Goal: Information Seeking & Learning: Learn about a topic

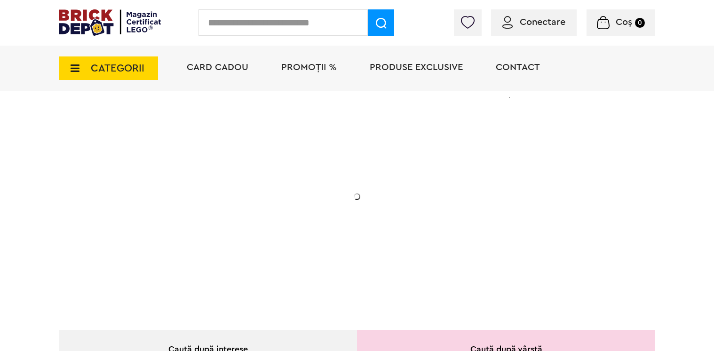
click at [119, 74] on span "CATEGORII" at bounding box center [108, 68] width 99 height 24
click at [79, 69] on icon at bounding box center [72, 68] width 15 height 10
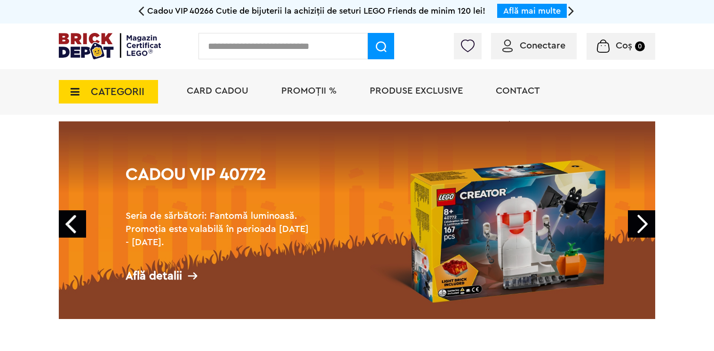
click at [112, 85] on span "CATEGORII" at bounding box center [108, 92] width 99 height 24
click at [77, 91] on icon at bounding box center [72, 92] width 15 height 10
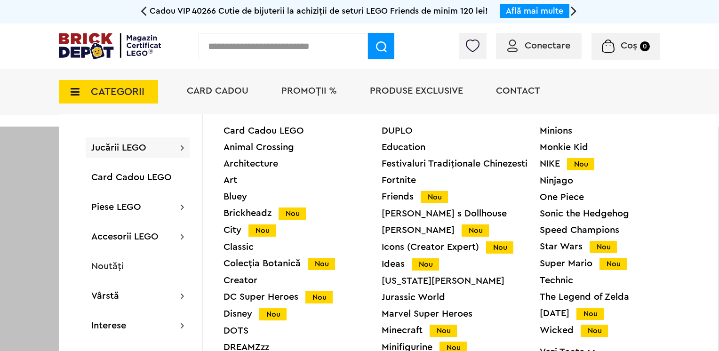
click at [563, 245] on div "Star Wars Nou" at bounding box center [619, 247] width 158 height 10
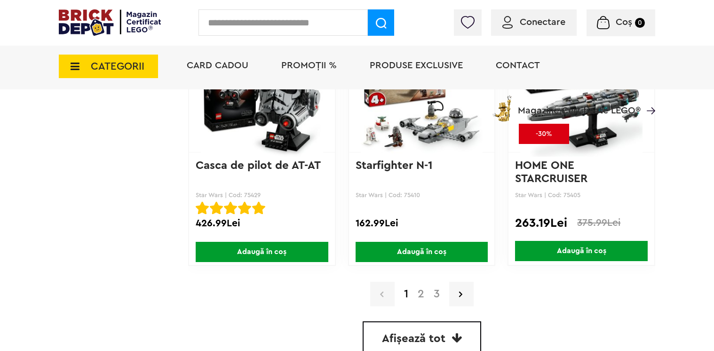
scroll to position [2282, 0]
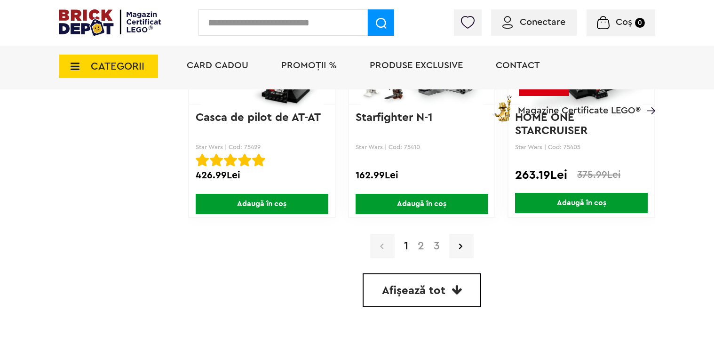
click at [420, 248] on link "2" at bounding box center [421, 245] width 16 height 11
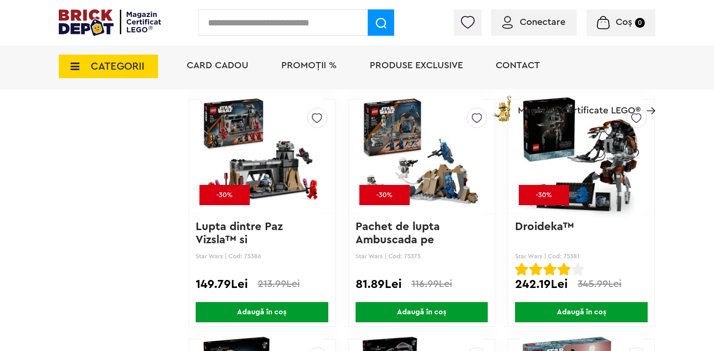
scroll to position [1694, 0]
click at [257, 174] on img at bounding box center [262, 157] width 122 height 132
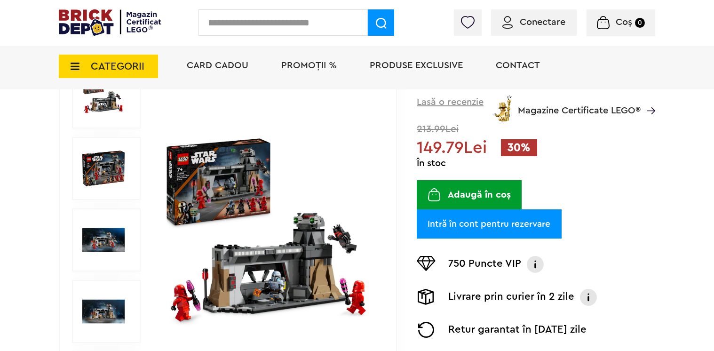
scroll to position [118, 0]
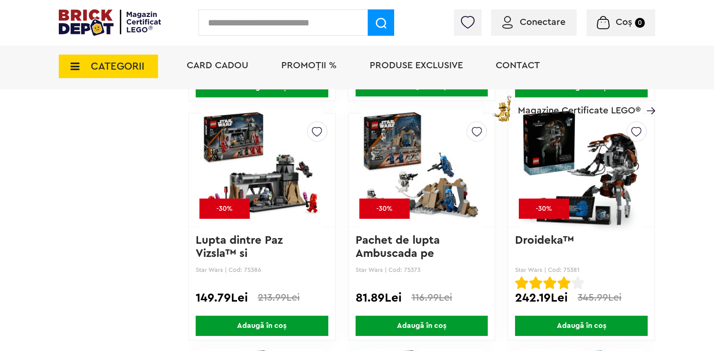
scroll to position [1672, 0]
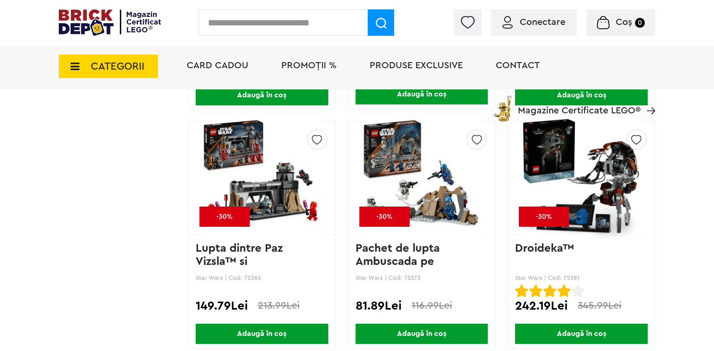
click at [270, 199] on img at bounding box center [262, 178] width 122 height 132
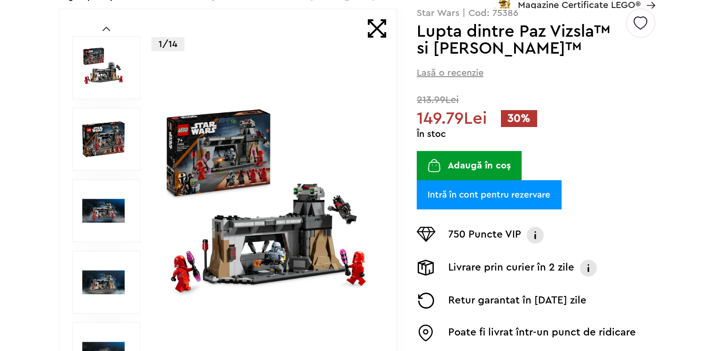
scroll to position [188, 0]
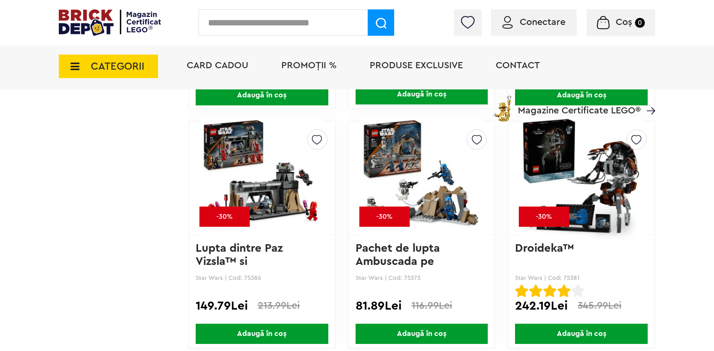
click at [442, 207] on img at bounding box center [422, 178] width 122 height 132
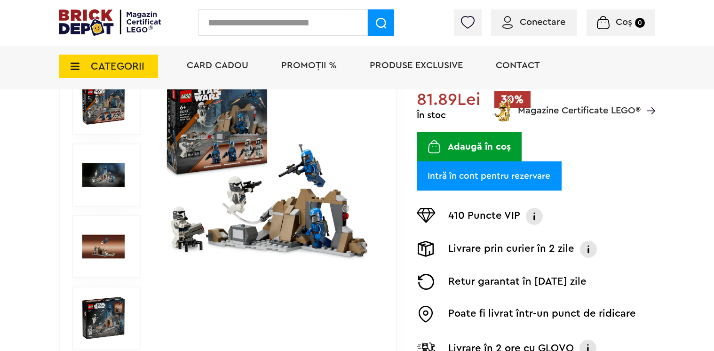
scroll to position [141, 0]
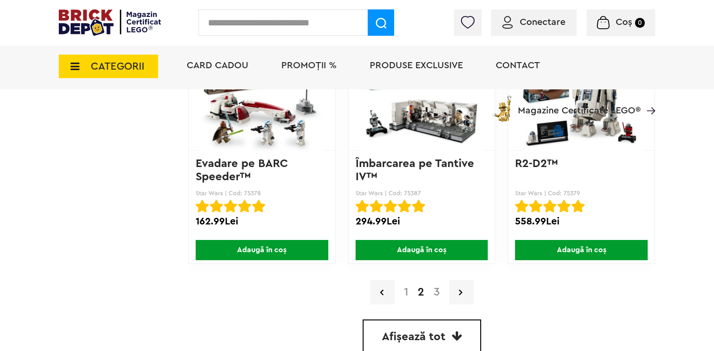
scroll to position [2331, 0]
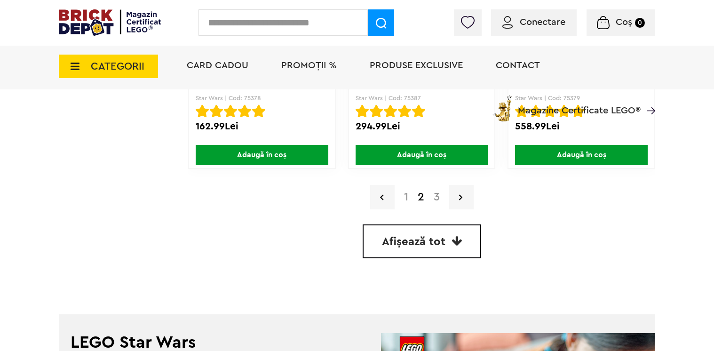
click at [439, 197] on link "3" at bounding box center [437, 197] width 16 height 11
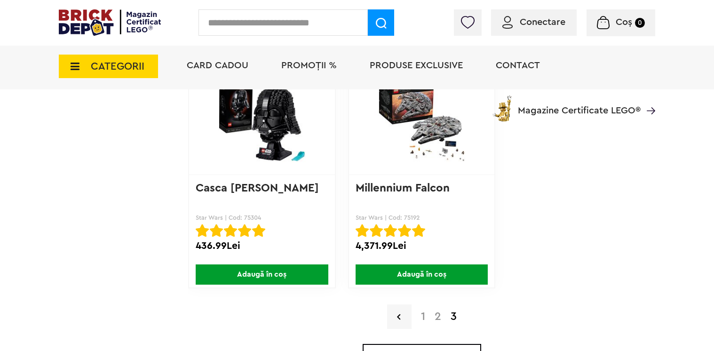
scroll to position [2306, 0]
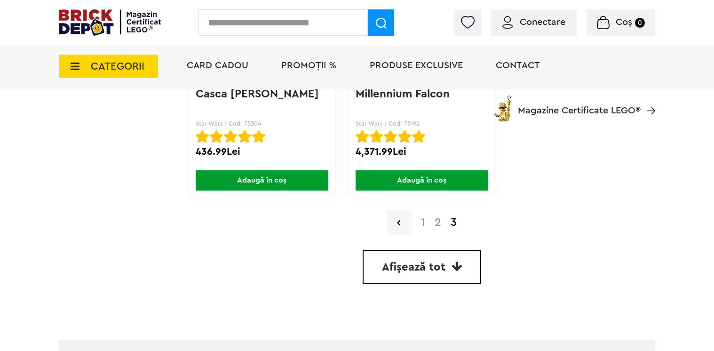
click at [78, 64] on icon at bounding box center [72, 66] width 15 height 10
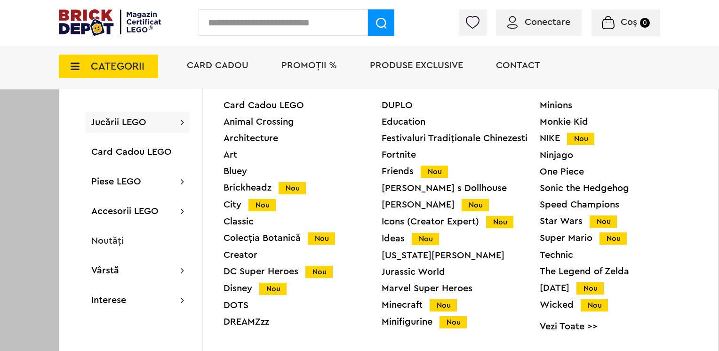
click at [565, 328] on link "Vezi Toate >>" at bounding box center [619, 326] width 158 height 9
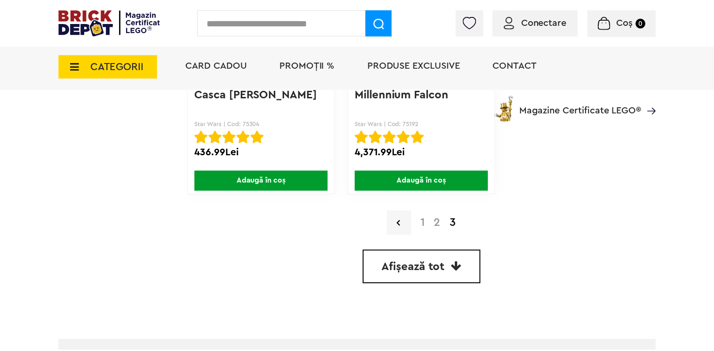
scroll to position [2306, 0]
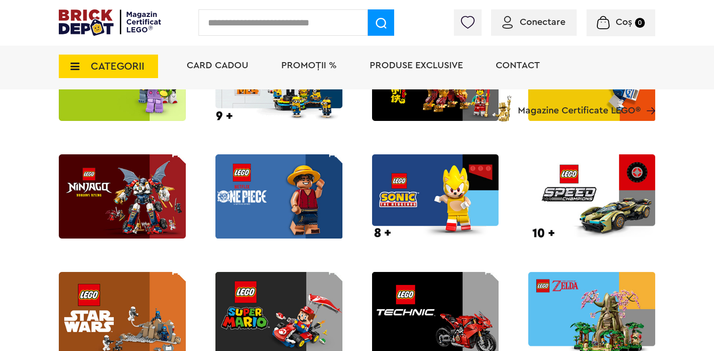
scroll to position [1224, 0]
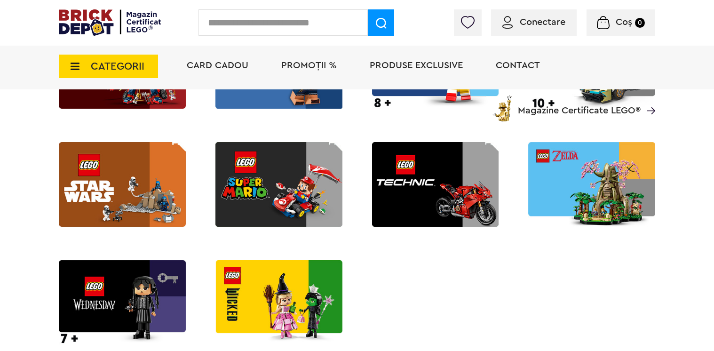
click at [298, 187] on img at bounding box center [279, 184] width 127 height 85
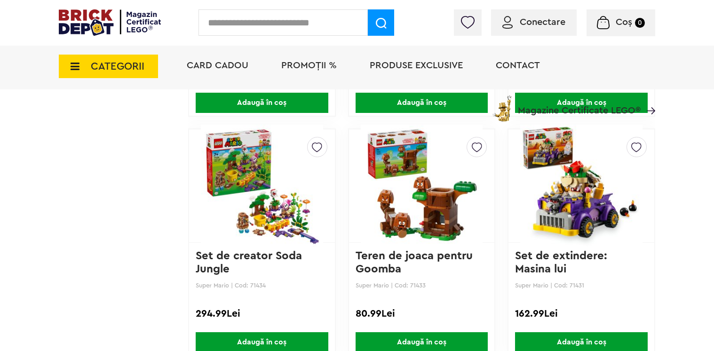
scroll to position [2188, 0]
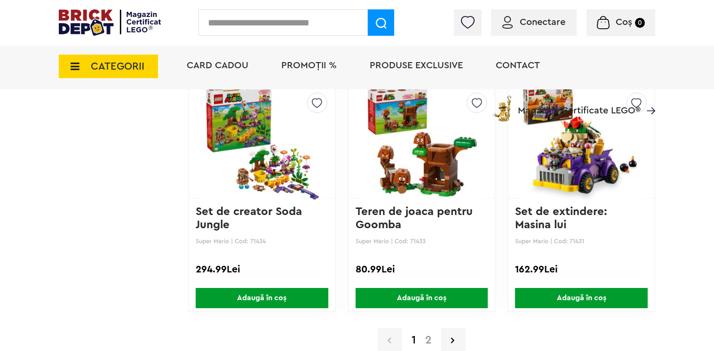
click at [429, 338] on link "2" at bounding box center [429, 340] width 16 height 11
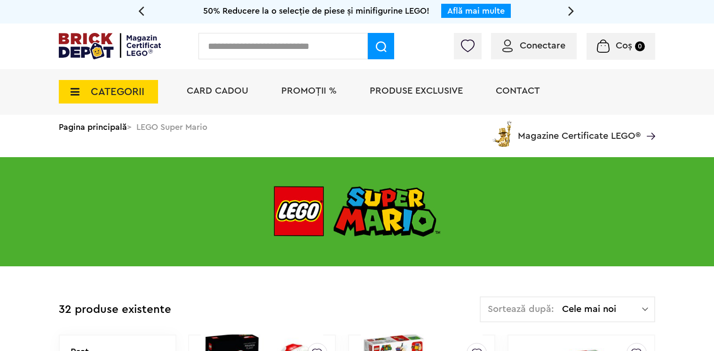
click at [110, 87] on span "CATEGORII" at bounding box center [118, 92] width 54 height 10
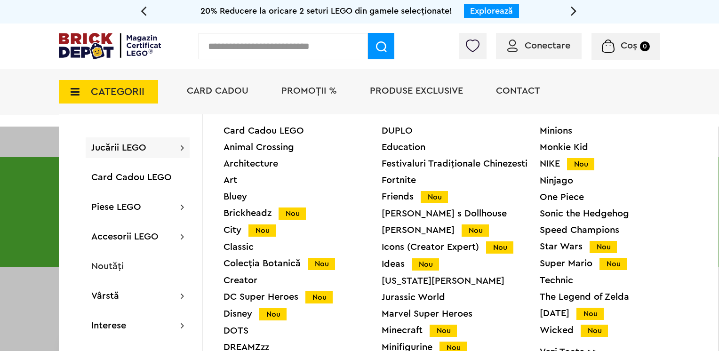
click at [557, 347] on link "Vezi Toate >>" at bounding box center [619, 351] width 158 height 9
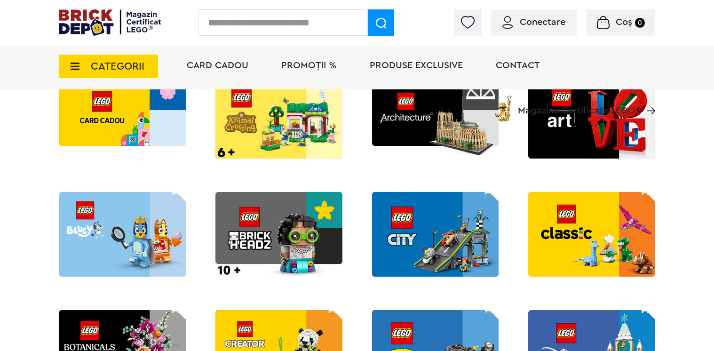
scroll to position [282, 0]
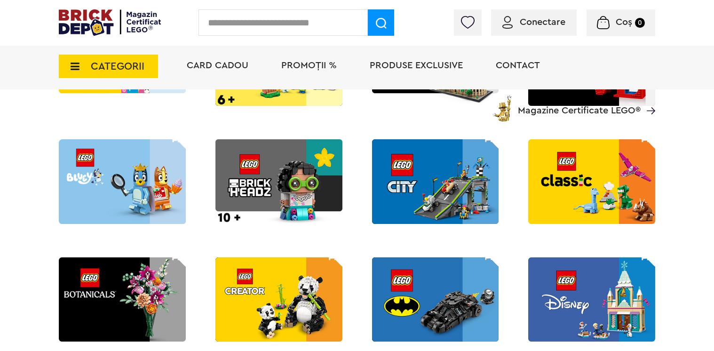
click at [280, 310] on img at bounding box center [279, 299] width 127 height 85
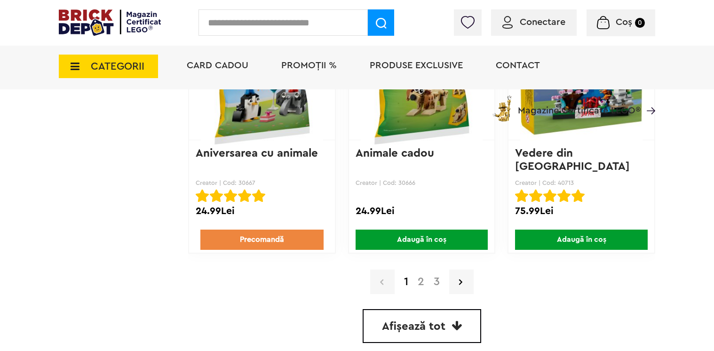
scroll to position [2353, 0]
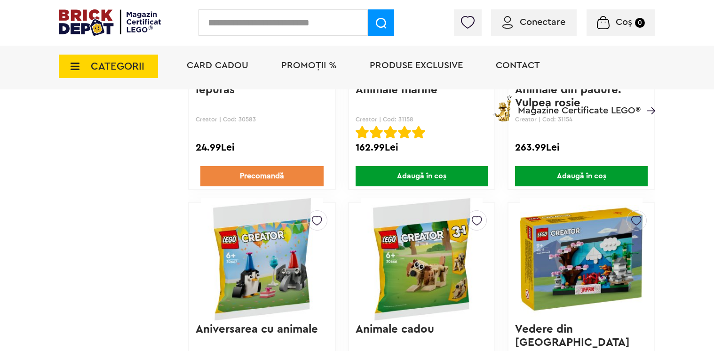
click at [105, 62] on span "CATEGORII" at bounding box center [118, 66] width 54 height 10
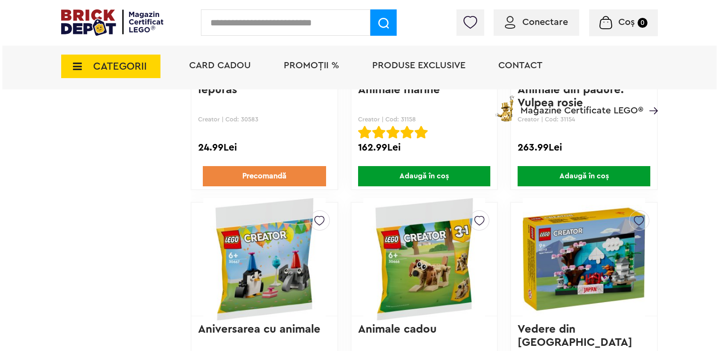
scroll to position [2071, 0]
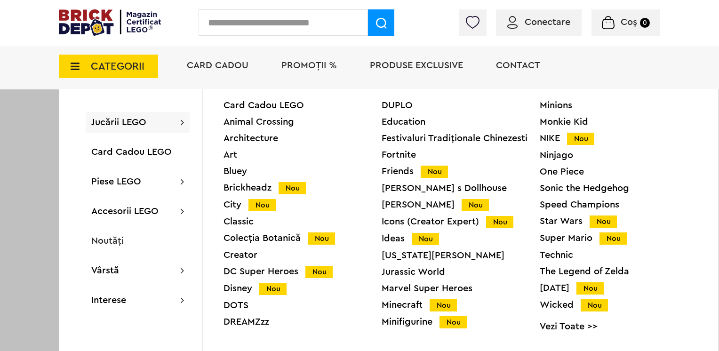
click at [554, 188] on div "Sonic the Hedgehog" at bounding box center [619, 188] width 158 height 9
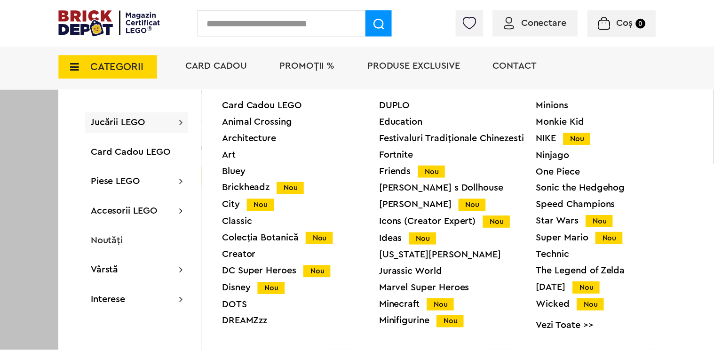
scroll to position [2071, 0]
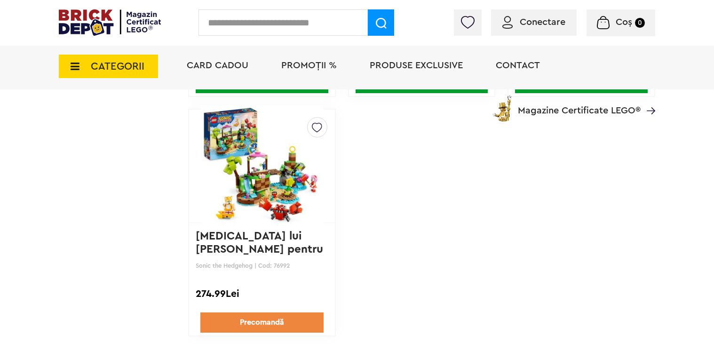
scroll to position [1176, 0]
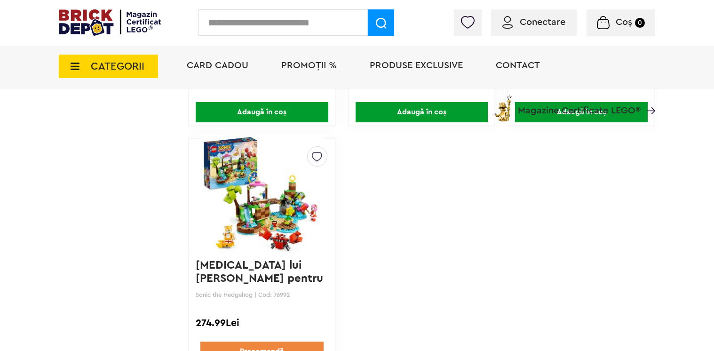
click at [99, 66] on span "CATEGORII" at bounding box center [118, 66] width 54 height 10
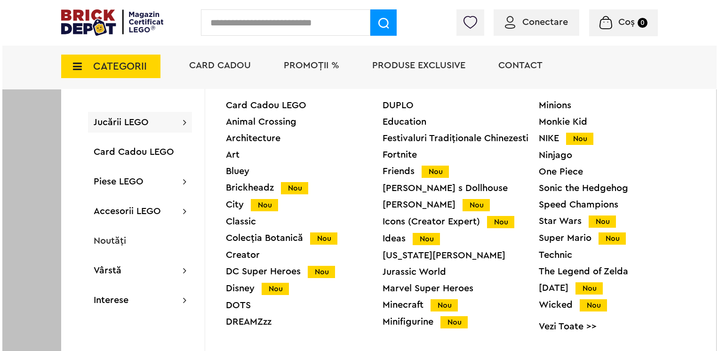
scroll to position [1177, 0]
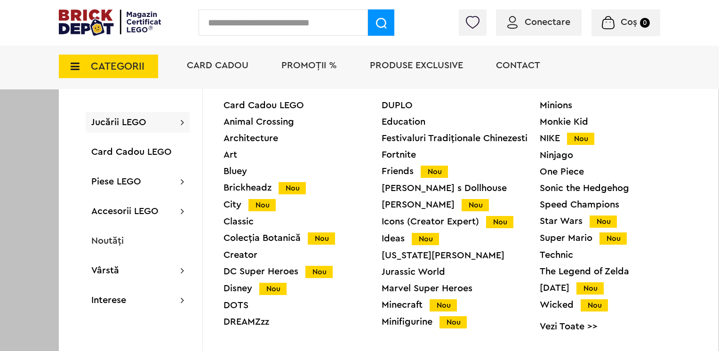
click at [237, 288] on div "Disney Nou" at bounding box center [303, 289] width 158 height 10
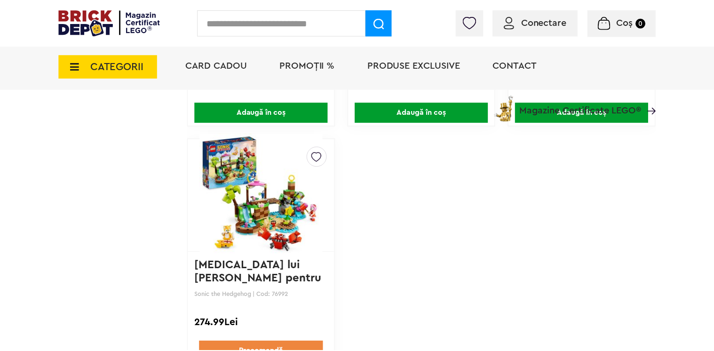
scroll to position [1176, 0]
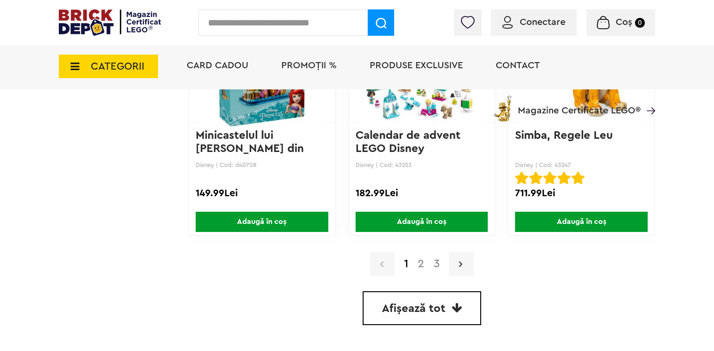
scroll to position [2329, 0]
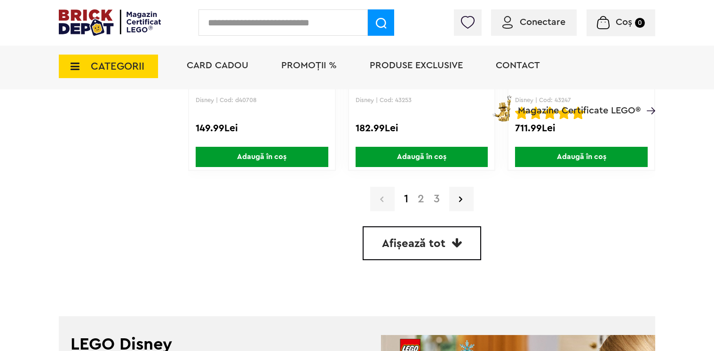
click at [83, 57] on span "CATEGORII" at bounding box center [108, 67] width 99 height 24
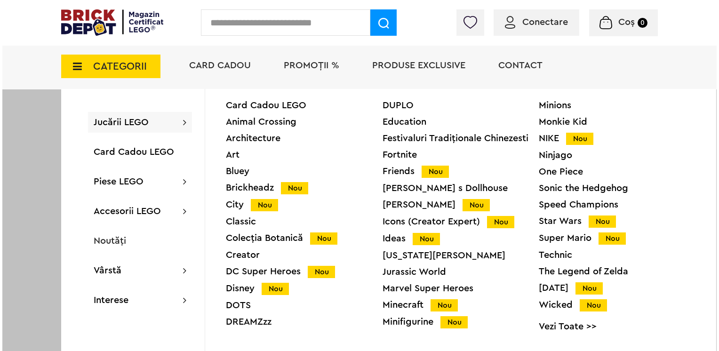
scroll to position [2330, 0]
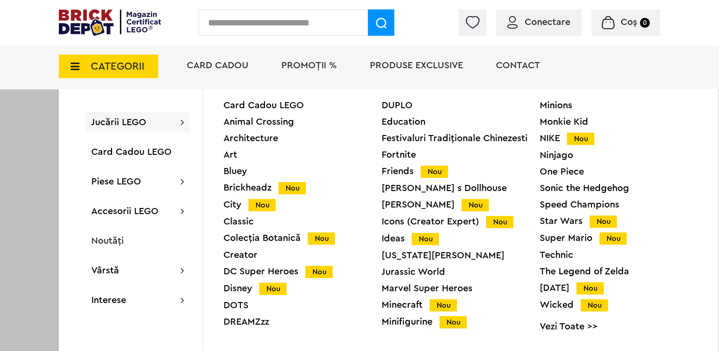
click at [236, 306] on div "DOTS" at bounding box center [303, 305] width 158 height 9
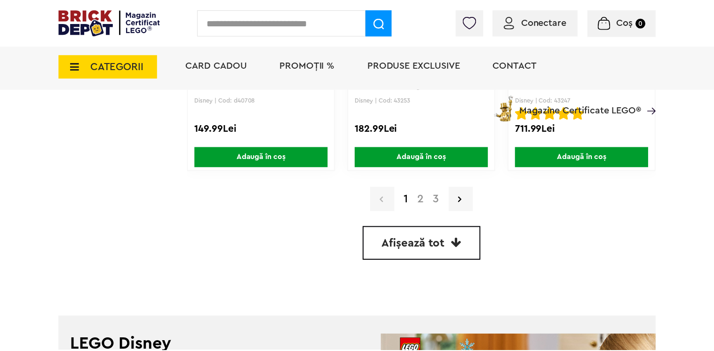
scroll to position [2329, 0]
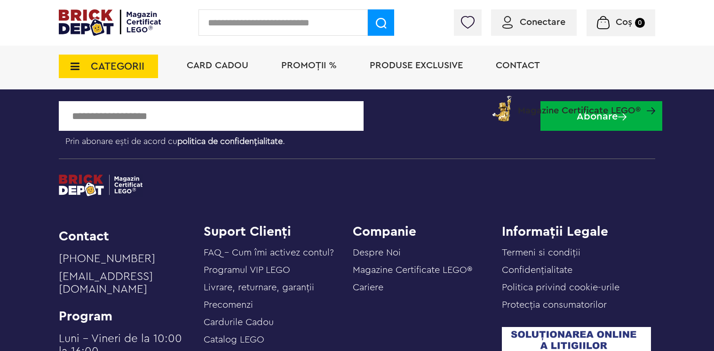
scroll to position [1176, 0]
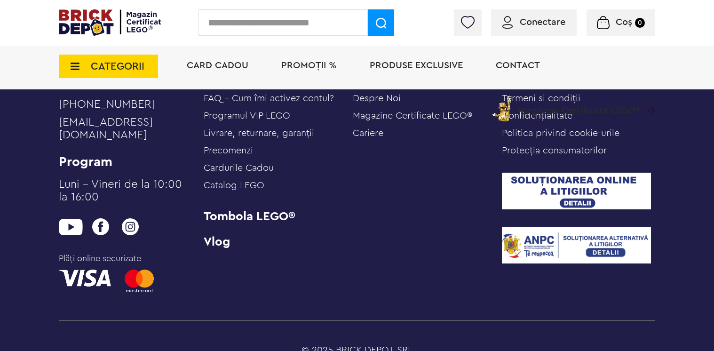
click at [94, 63] on span "CATEGORII" at bounding box center [118, 66] width 54 height 10
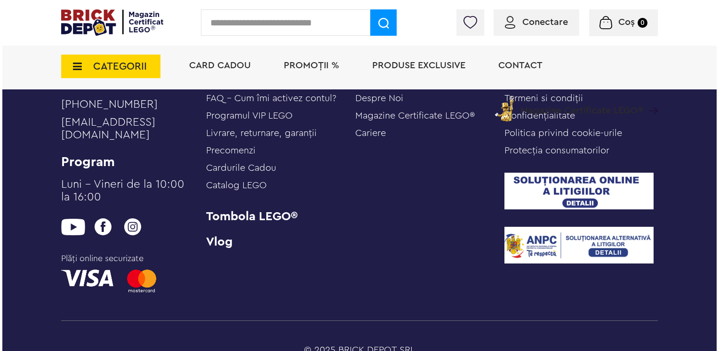
scroll to position [1177, 0]
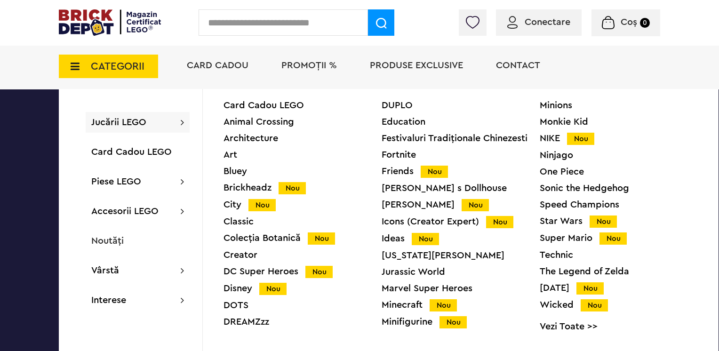
click at [552, 254] on div "Technic" at bounding box center [619, 254] width 158 height 9
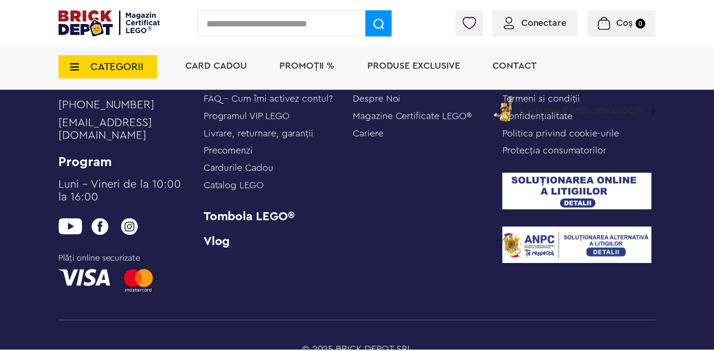
scroll to position [1176, 0]
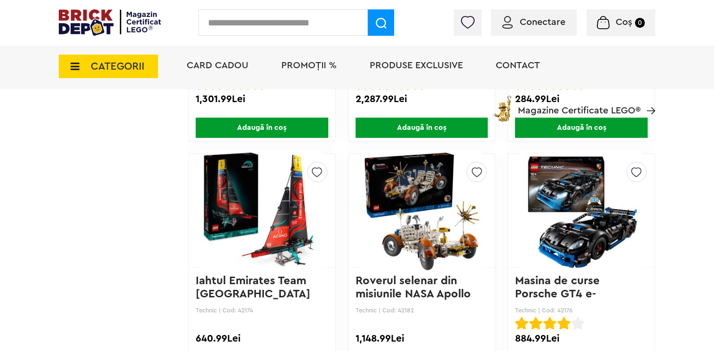
scroll to position [2165, 0]
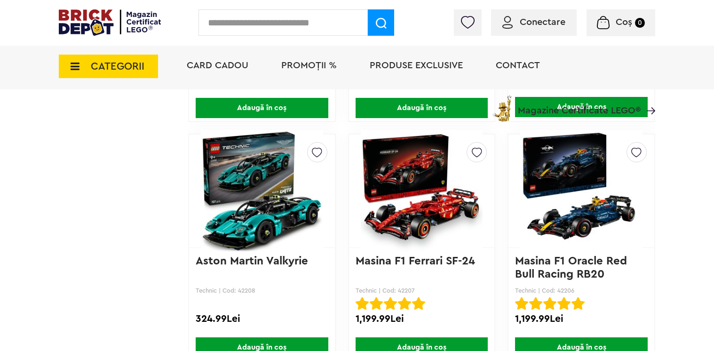
click at [129, 65] on span "CATEGORII" at bounding box center [118, 66] width 54 height 10
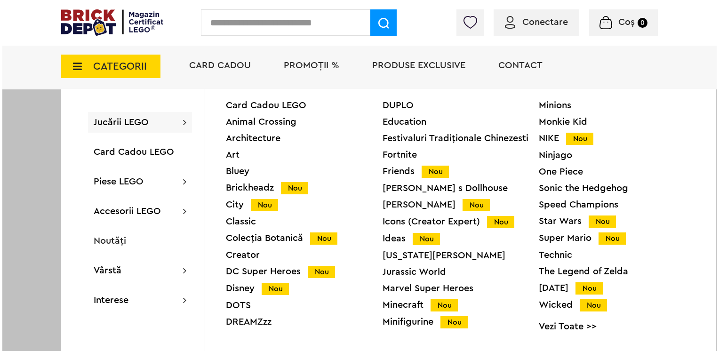
scroll to position [942, 0]
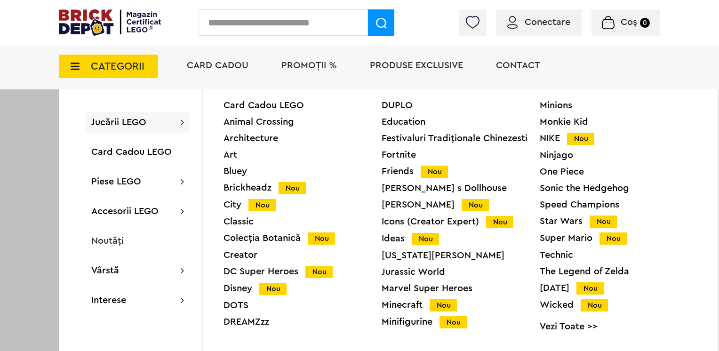
click at [462, 221] on div "Icons (Creator Expert) Nou" at bounding box center [461, 222] width 158 height 10
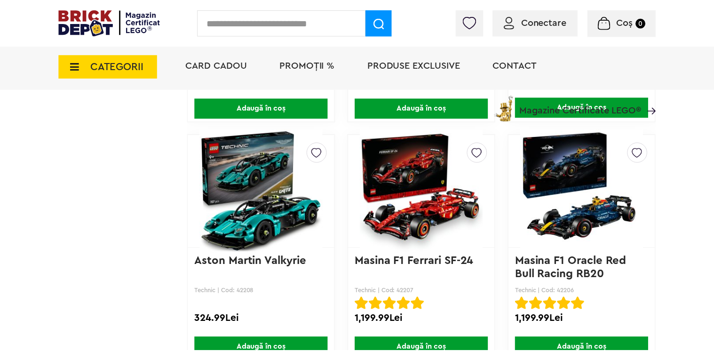
scroll to position [941, 0]
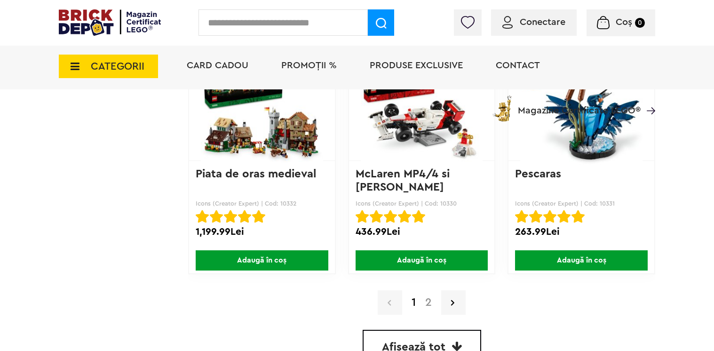
scroll to position [2306, 0]
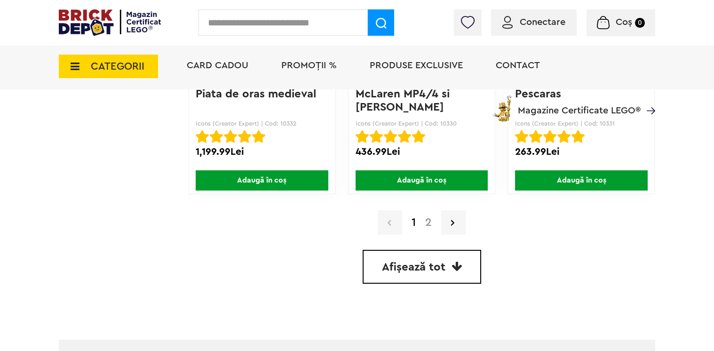
click at [427, 222] on link "2" at bounding box center [429, 222] width 16 height 11
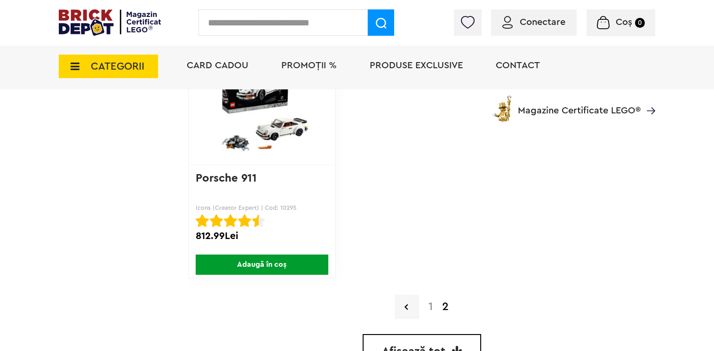
scroll to position [1835, 0]
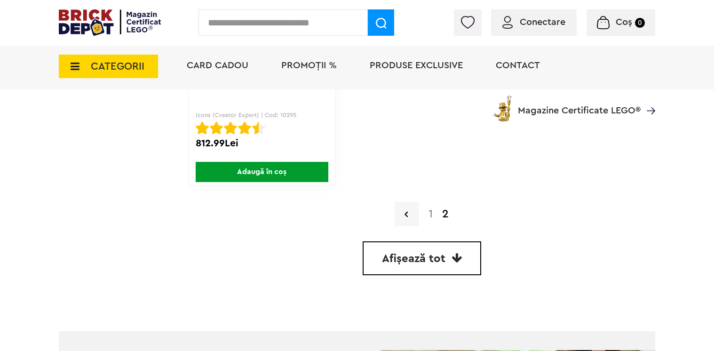
click at [96, 68] on span "CATEGORII" at bounding box center [118, 66] width 54 height 10
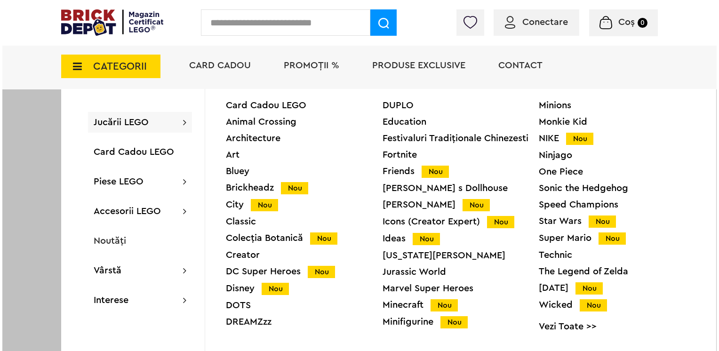
scroll to position [1836, 0]
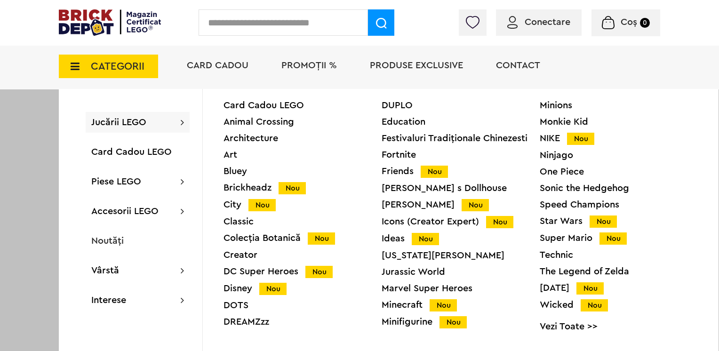
click at [564, 218] on div "Star Wars Nou" at bounding box center [619, 221] width 158 height 10
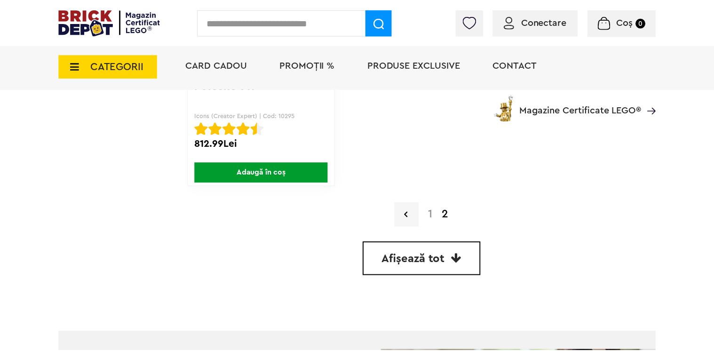
scroll to position [1835, 0]
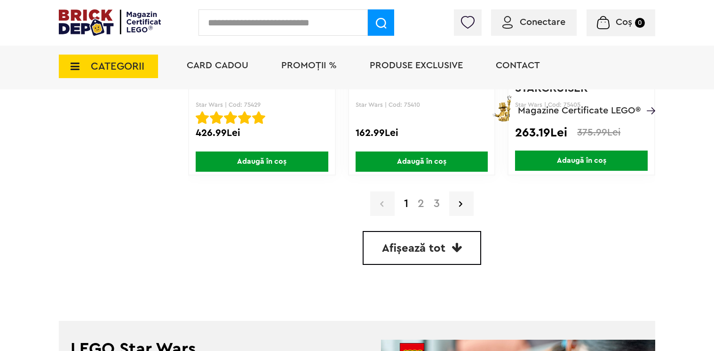
scroll to position [2329, 0]
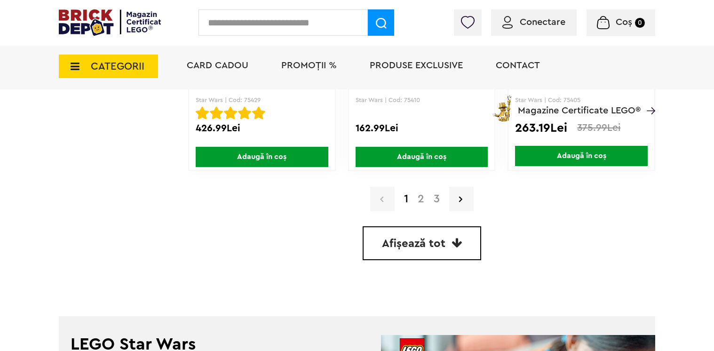
click at [415, 200] on link "2" at bounding box center [421, 198] width 16 height 11
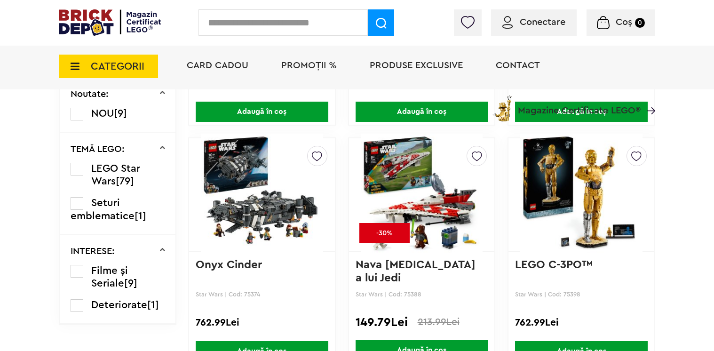
scroll to position [706, 0]
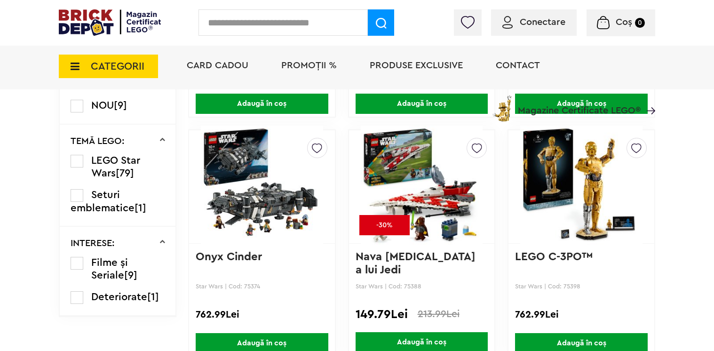
click at [435, 190] on img at bounding box center [422, 187] width 122 height 132
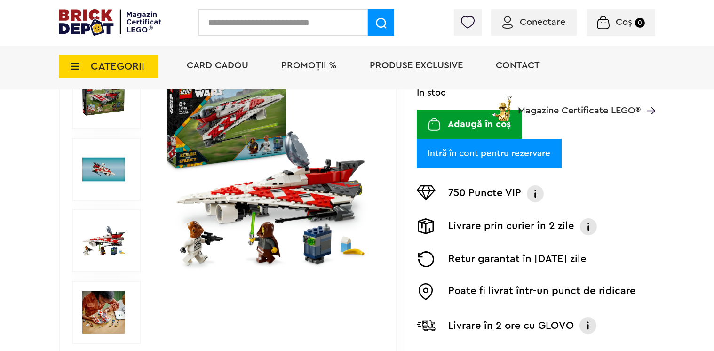
scroll to position [188, 0]
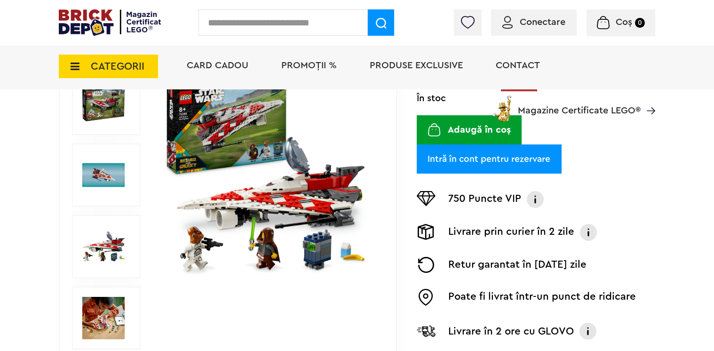
click at [108, 184] on img at bounding box center [103, 175] width 42 height 42
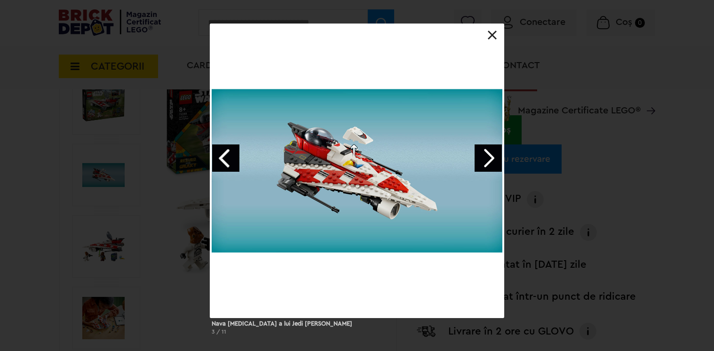
click at [494, 161] on link "Next image" at bounding box center [488, 157] width 27 height 27
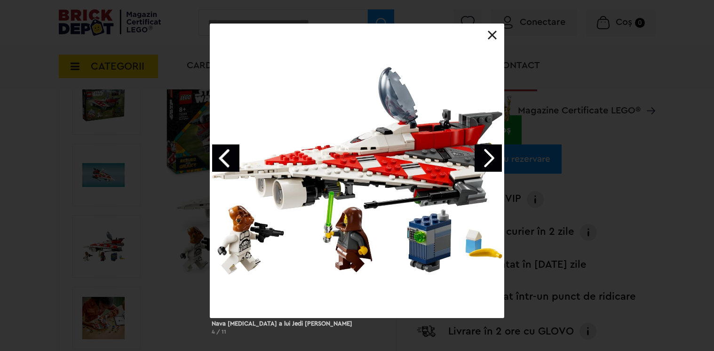
click at [491, 161] on link "Next image" at bounding box center [488, 157] width 27 height 27
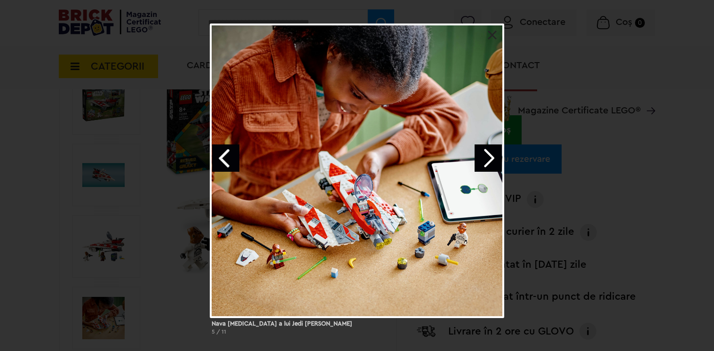
click at [491, 161] on link "Next image" at bounding box center [488, 157] width 27 height 27
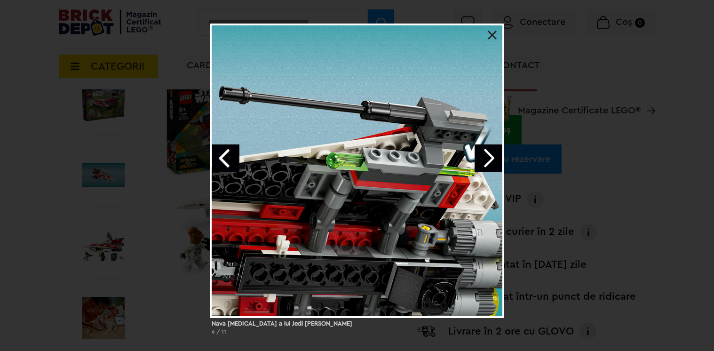
click at [491, 161] on link "Next image" at bounding box center [488, 157] width 27 height 27
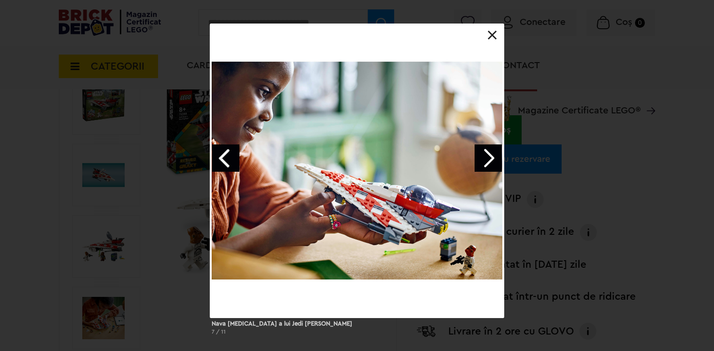
click at [491, 161] on link "Next image" at bounding box center [488, 157] width 27 height 27
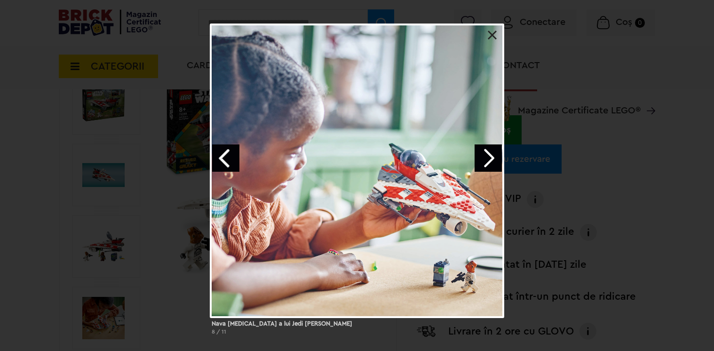
click at [491, 160] on link "Next image" at bounding box center [488, 157] width 27 height 27
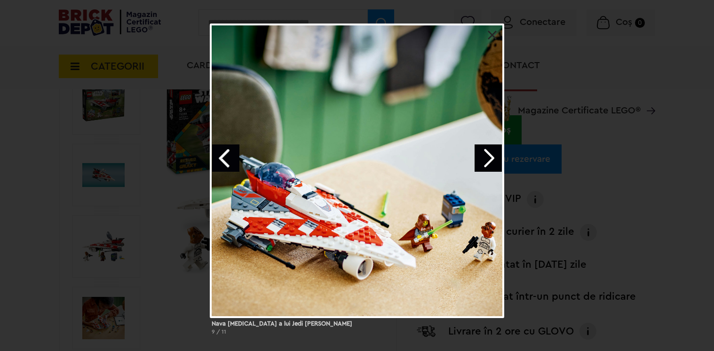
click at [491, 160] on link "Next image" at bounding box center [488, 157] width 27 height 27
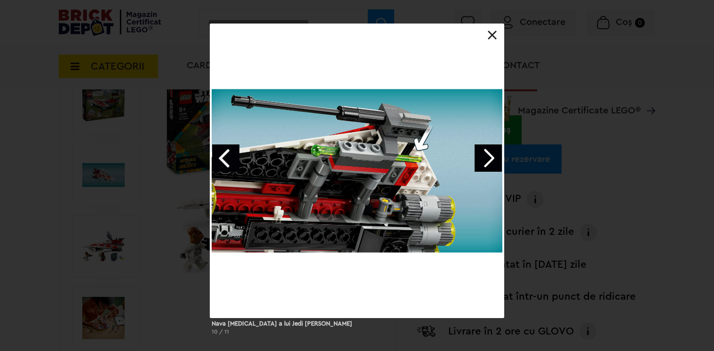
click at [490, 159] on link "Next image" at bounding box center [488, 157] width 27 height 27
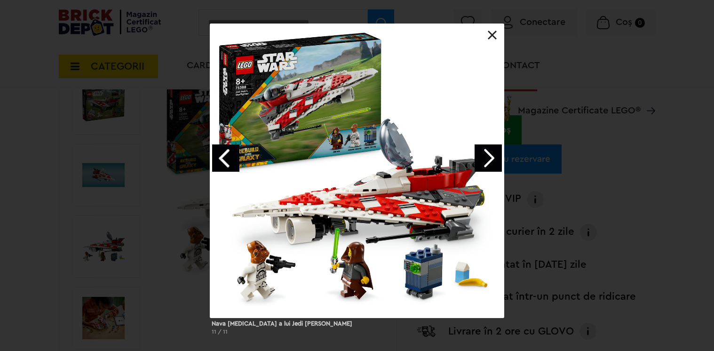
click at [492, 34] on link at bounding box center [492, 35] width 9 height 9
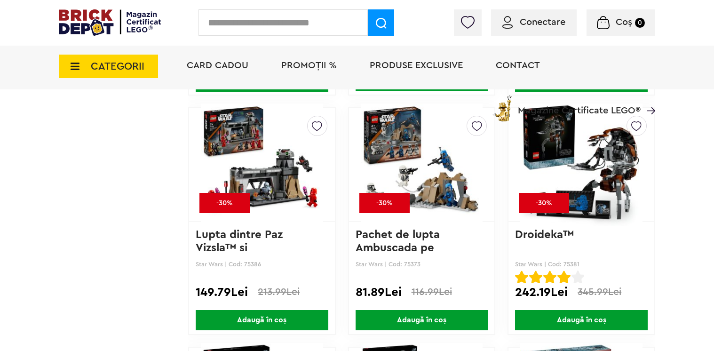
scroll to position [1694, 0]
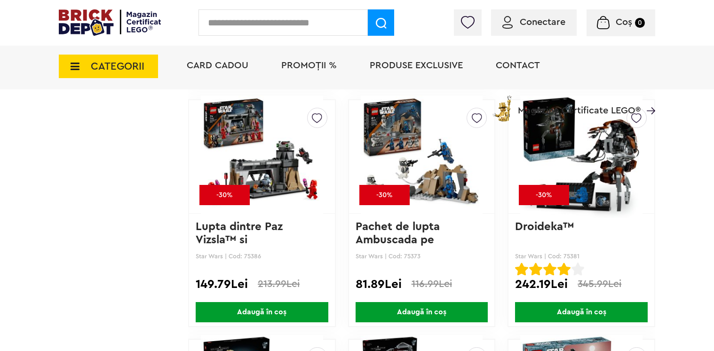
click at [293, 186] on img at bounding box center [262, 157] width 122 height 132
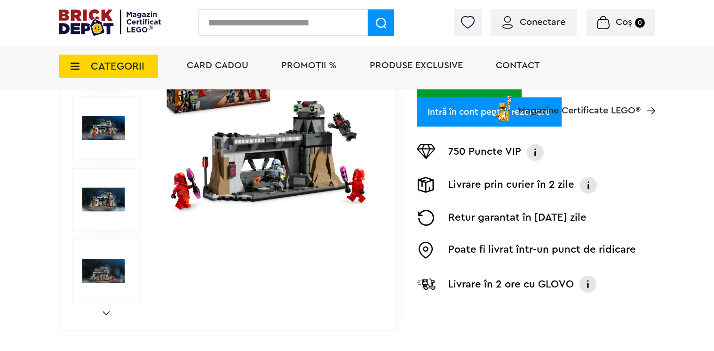
scroll to position [188, 0]
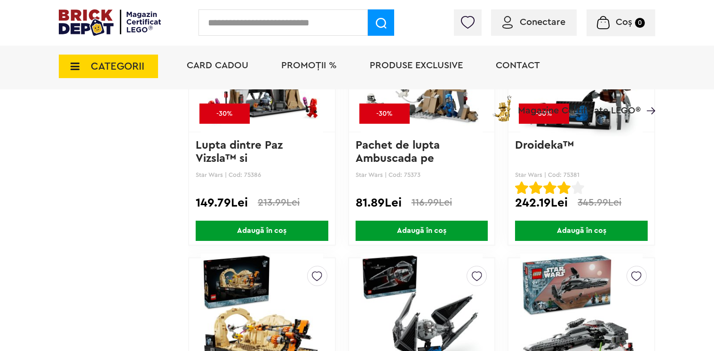
scroll to position [1694, 0]
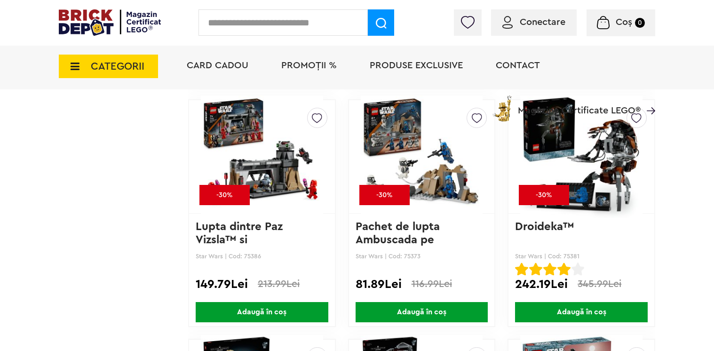
click at [450, 181] on img at bounding box center [422, 157] width 122 height 132
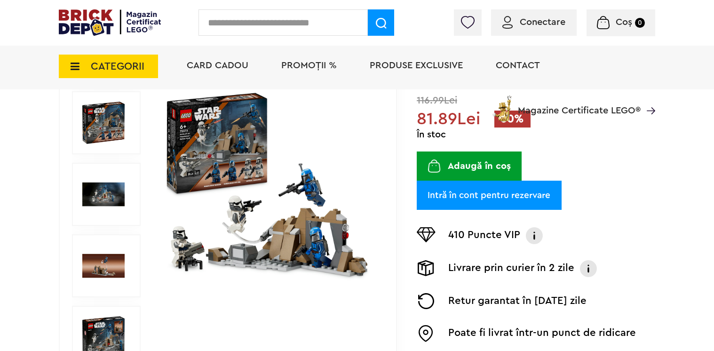
scroll to position [141, 0]
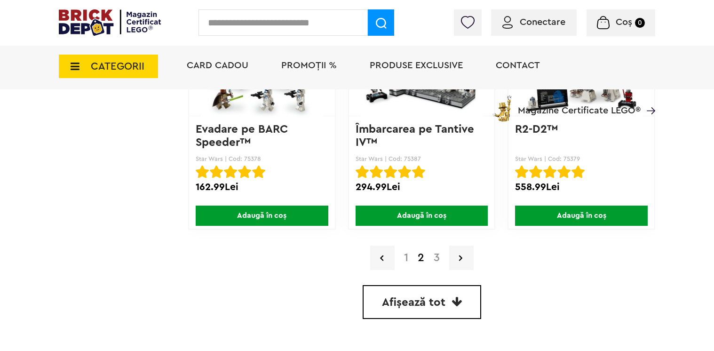
scroll to position [2353, 0]
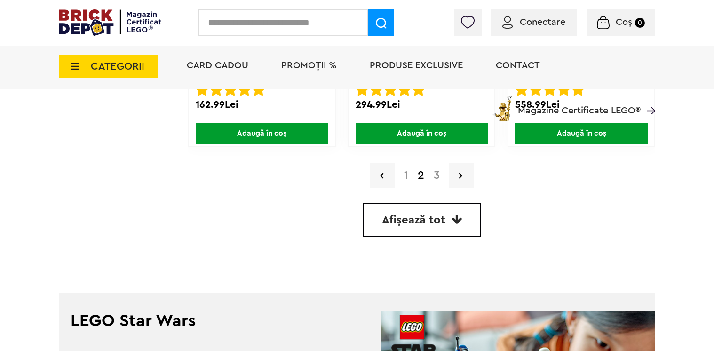
click at [439, 172] on link "3" at bounding box center [437, 175] width 16 height 11
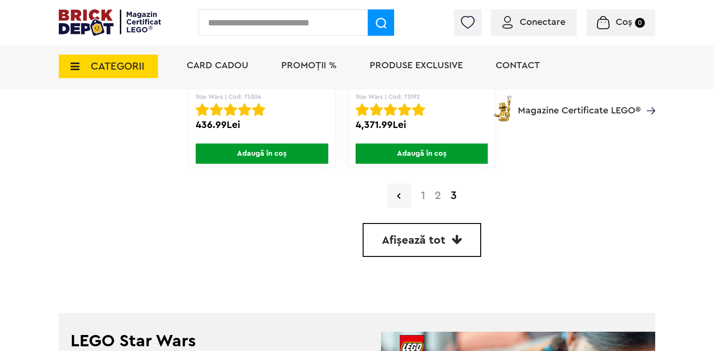
scroll to position [2353, 0]
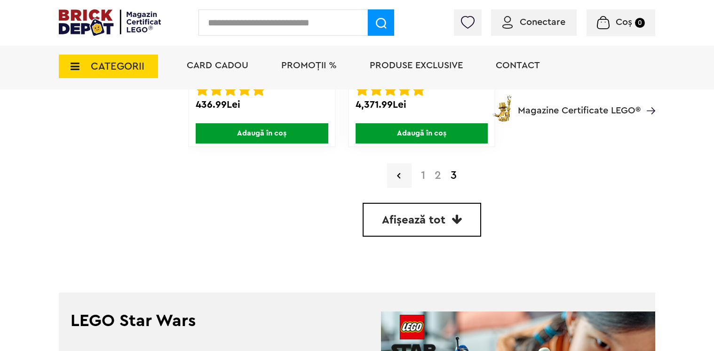
click at [436, 179] on link "2" at bounding box center [438, 175] width 16 height 11
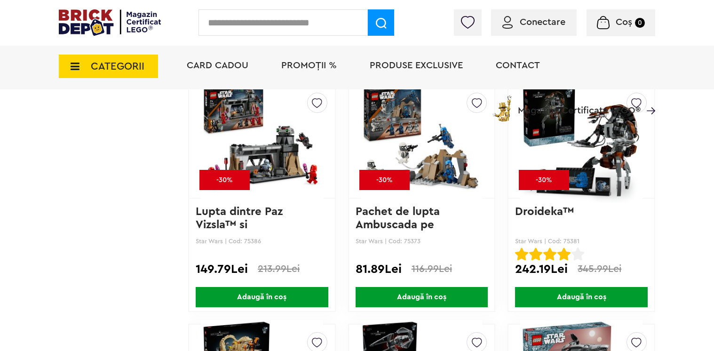
scroll to position [1718, 0]
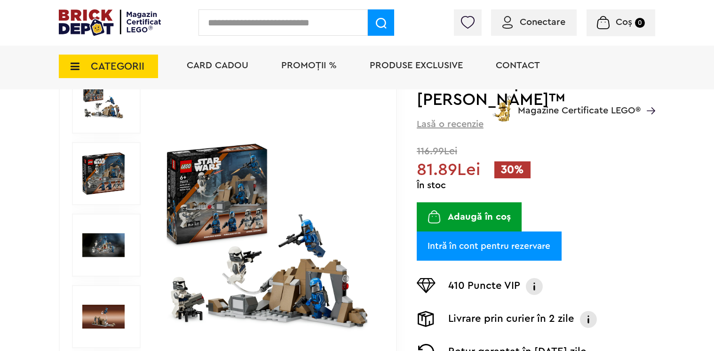
scroll to position [235, 0]
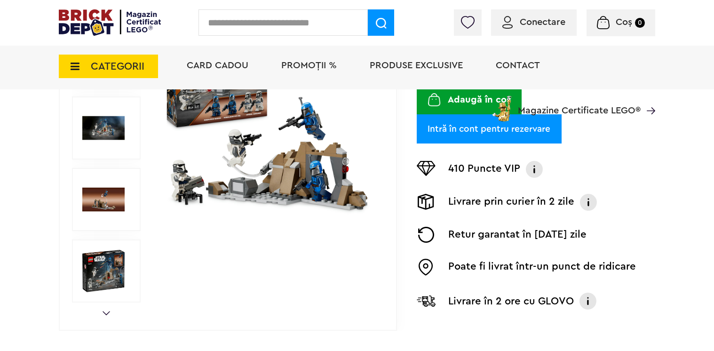
click at [104, 68] on span "CATEGORII" at bounding box center [118, 66] width 54 height 10
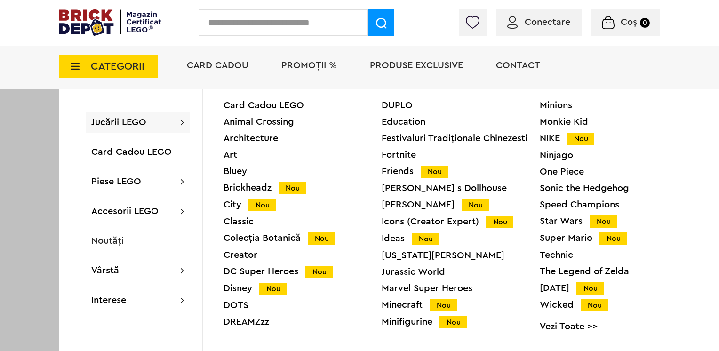
click at [559, 219] on div "Star Wars Nou" at bounding box center [619, 221] width 158 height 10
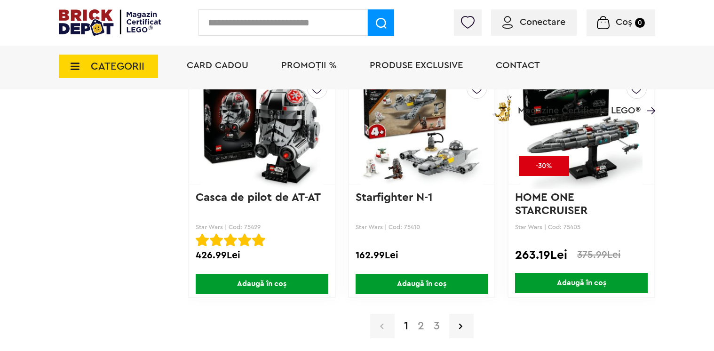
scroll to position [2259, 0]
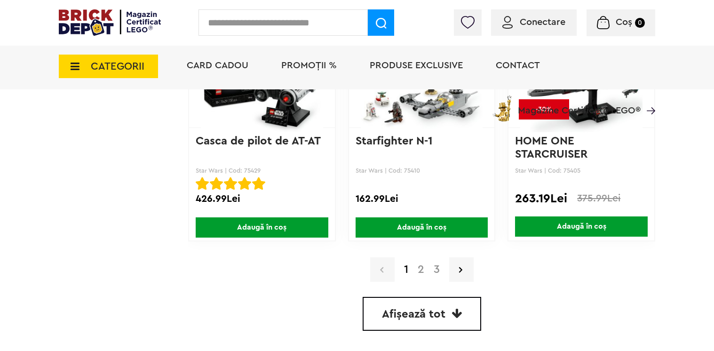
click at [423, 273] on link "2" at bounding box center [421, 269] width 16 height 11
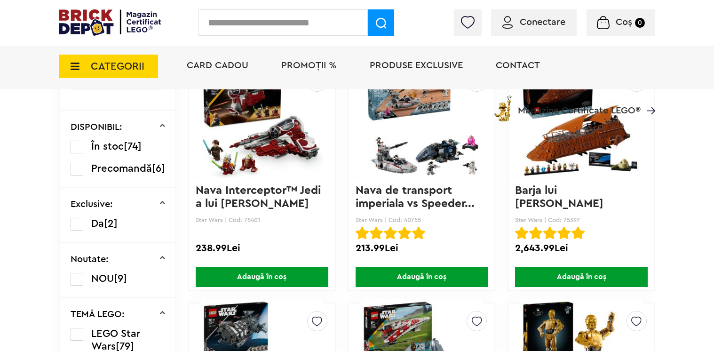
scroll to position [541, 0]
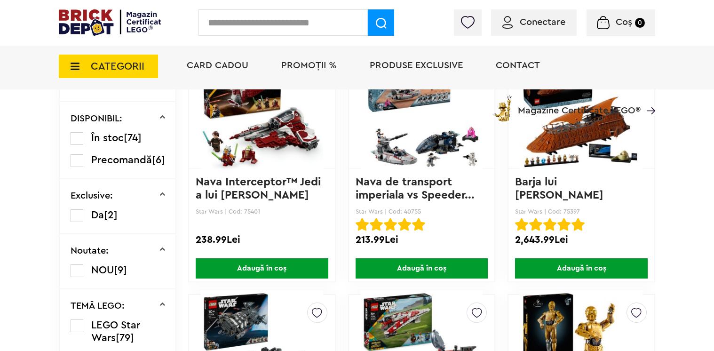
click at [433, 173] on img at bounding box center [422, 112] width 122 height 132
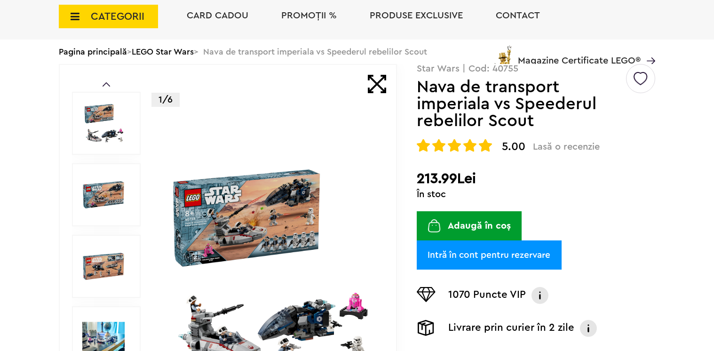
scroll to position [94, 0]
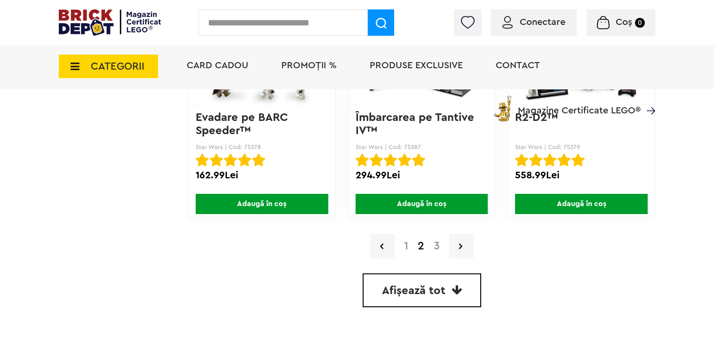
scroll to position [2282, 0]
click at [404, 248] on link "1" at bounding box center [407, 245] width 14 height 11
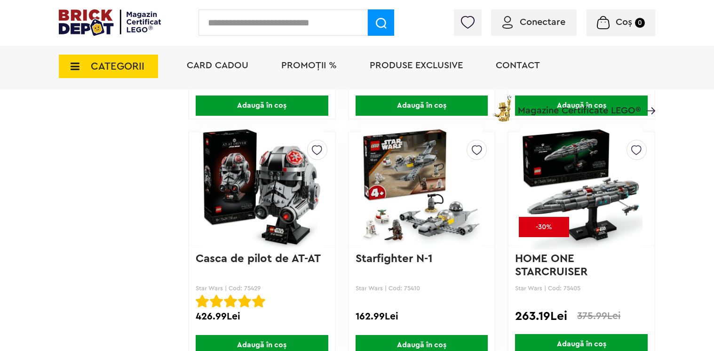
scroll to position [2329, 0]
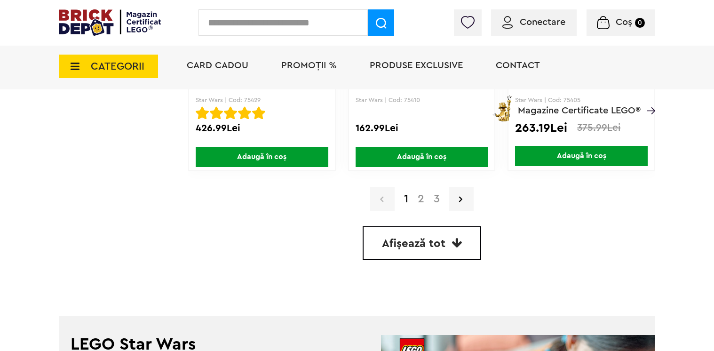
click at [424, 198] on link "2" at bounding box center [421, 198] width 16 height 11
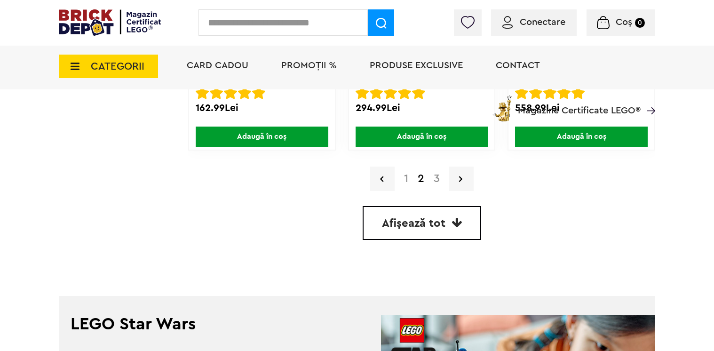
scroll to position [2353, 0]
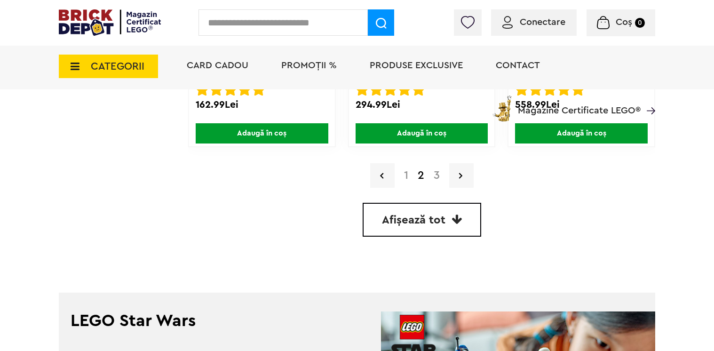
click at [440, 178] on link "3" at bounding box center [437, 175] width 16 height 11
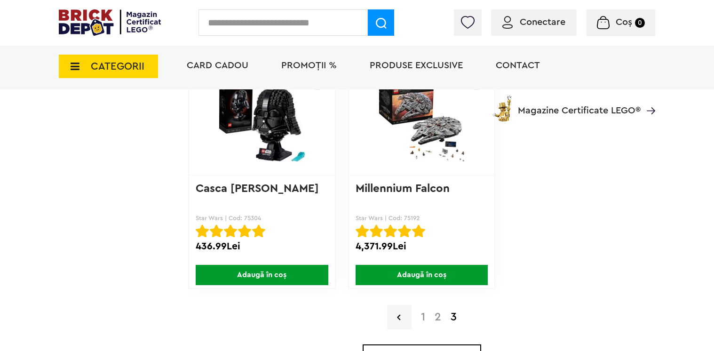
scroll to position [2212, 0]
